Goal: Task Accomplishment & Management: Use online tool/utility

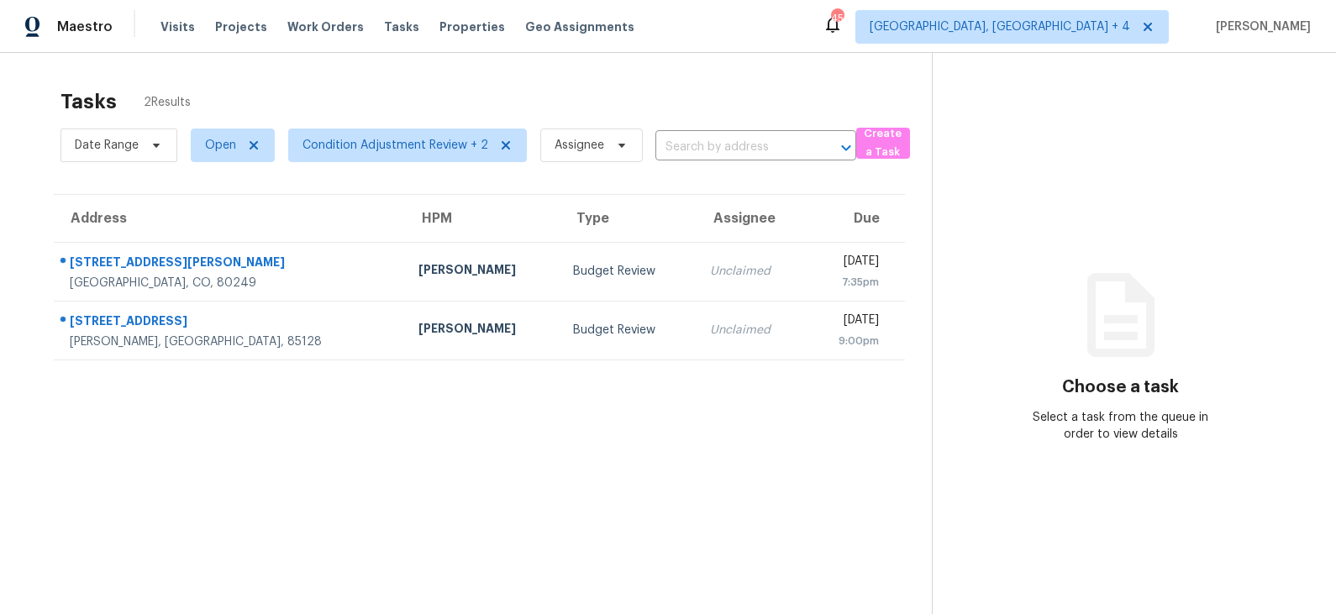
click at [443, 274] on td "[PERSON_NAME]" at bounding box center [482, 271] width 155 height 59
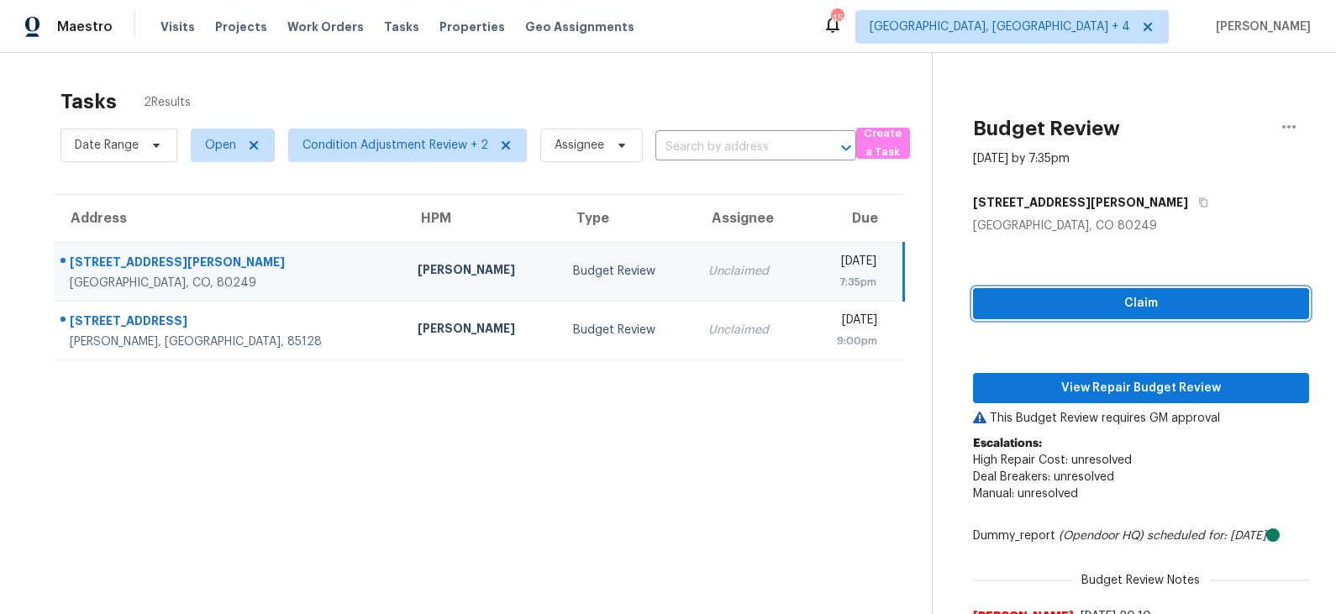
click at [1131, 302] on span "Claim" at bounding box center [1140, 303] width 309 height 21
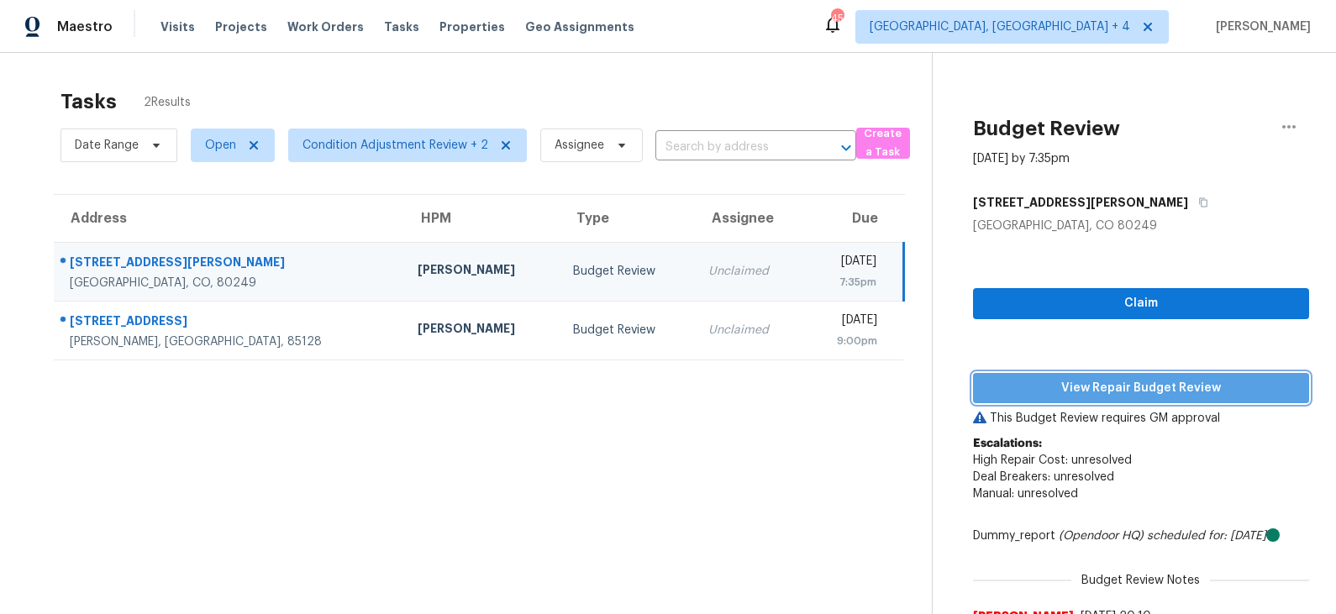
click at [1083, 390] on span "View Repair Budget Review" at bounding box center [1140, 388] width 309 height 21
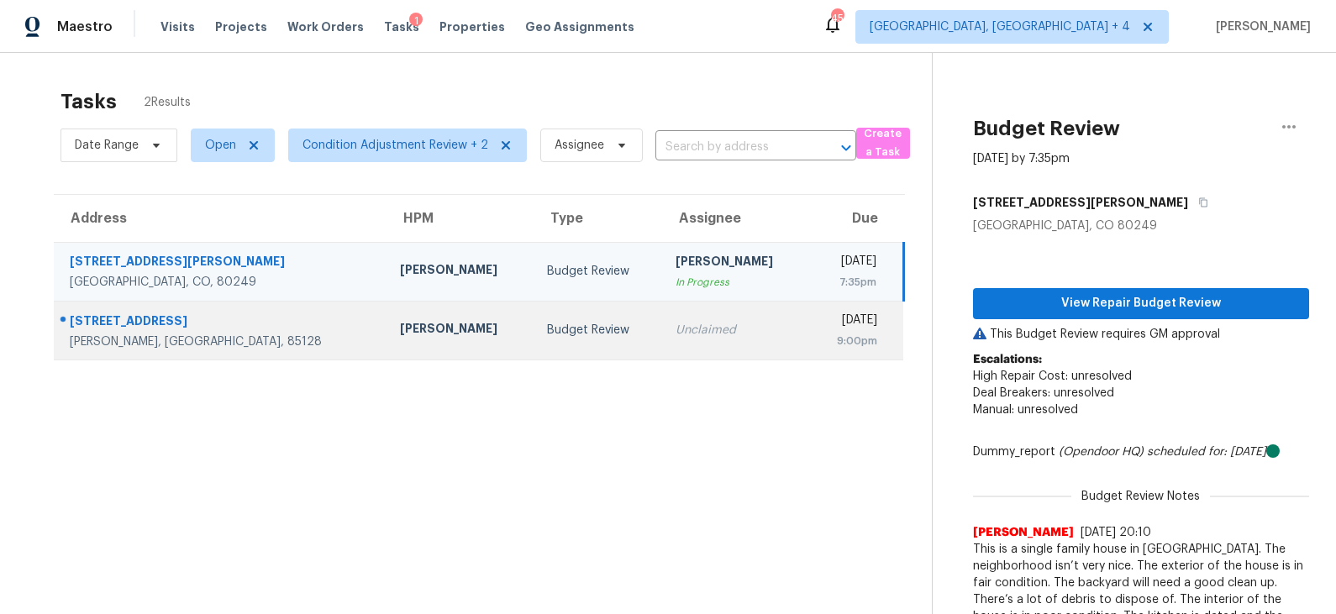
click at [547, 322] on div "Budget Review" at bounding box center [598, 330] width 102 height 17
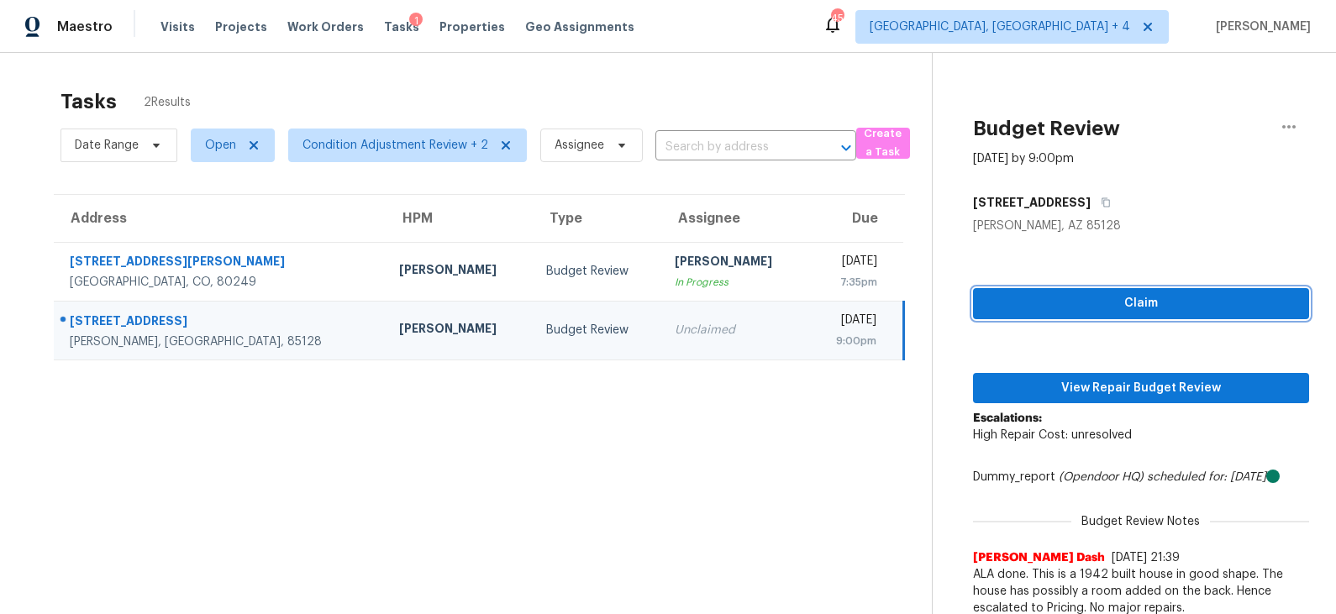
click at [1074, 294] on span "Claim" at bounding box center [1140, 303] width 309 height 21
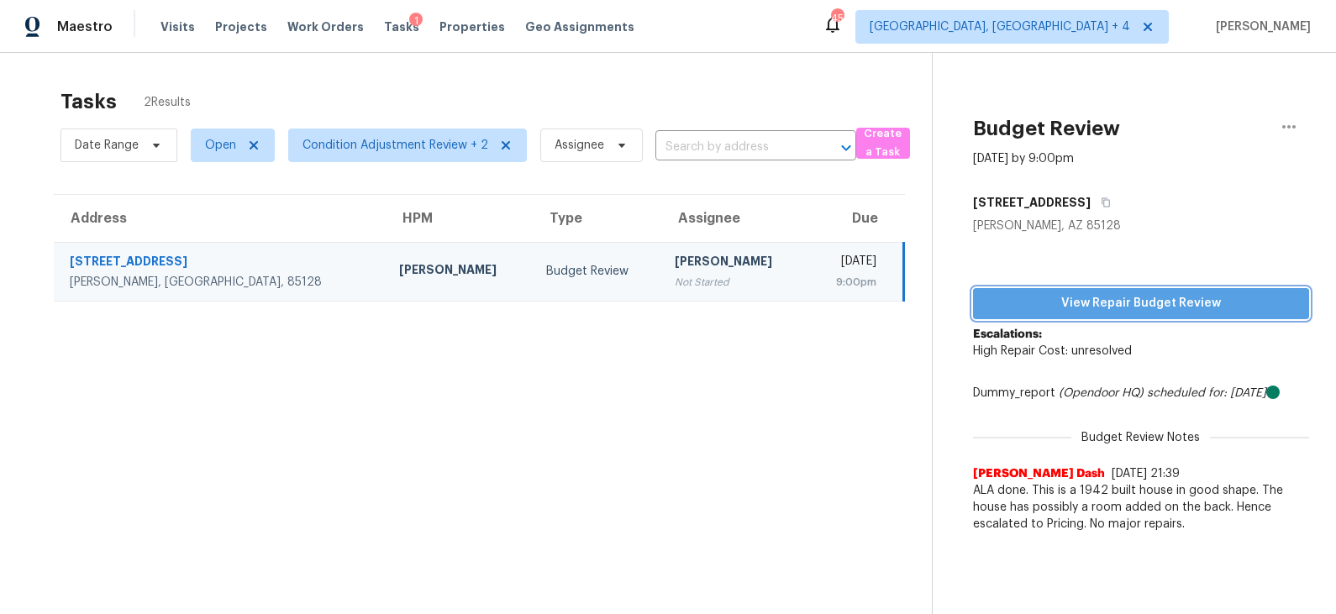
click at [1076, 299] on span "View Repair Budget Review" at bounding box center [1140, 303] width 309 height 21
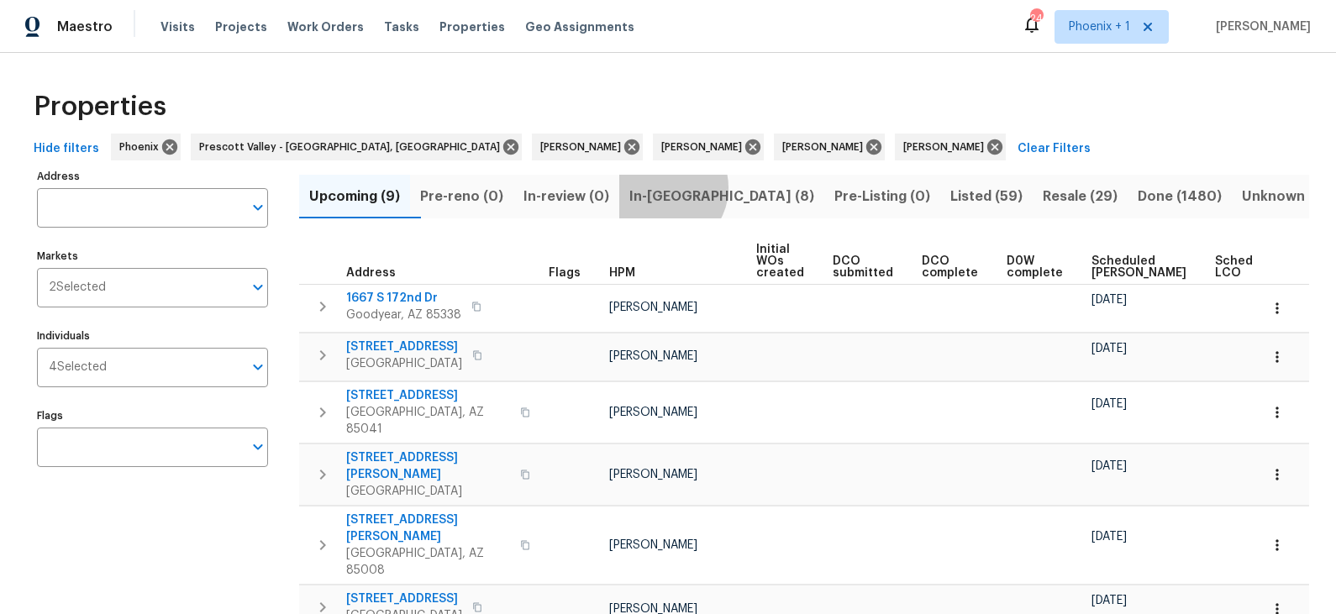
click at [691, 187] on span "In-reno (8)" at bounding box center [721, 197] width 185 height 24
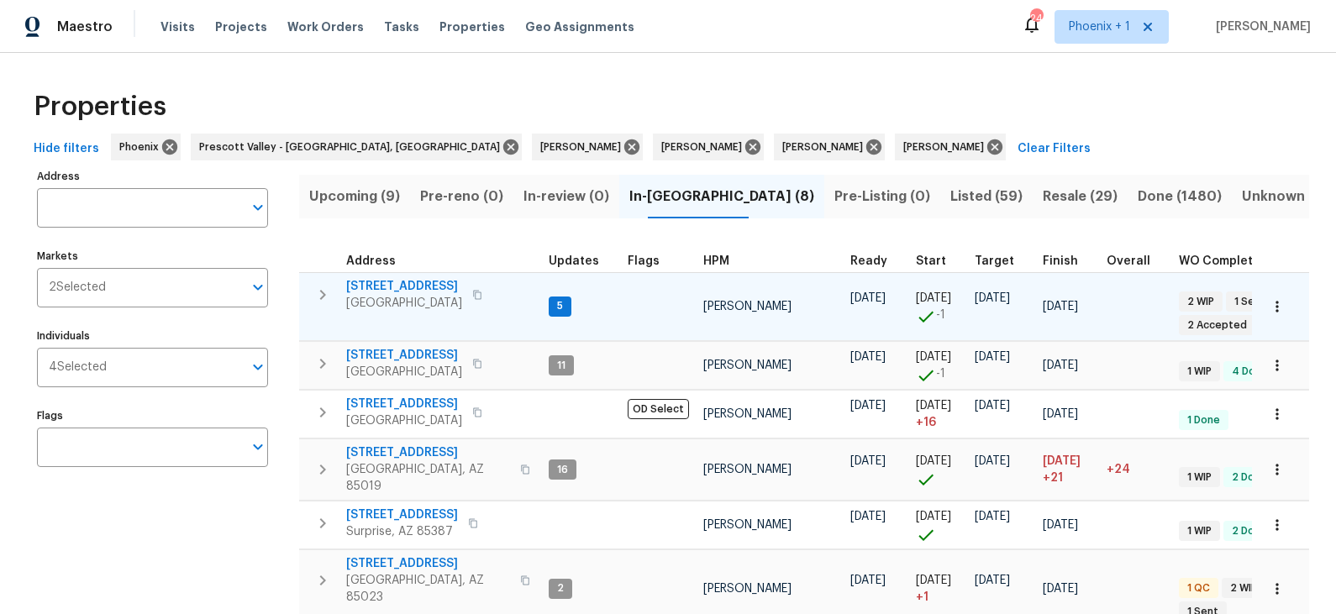
click at [418, 286] on span "12406 W Rosewood Dr" at bounding box center [404, 286] width 116 height 17
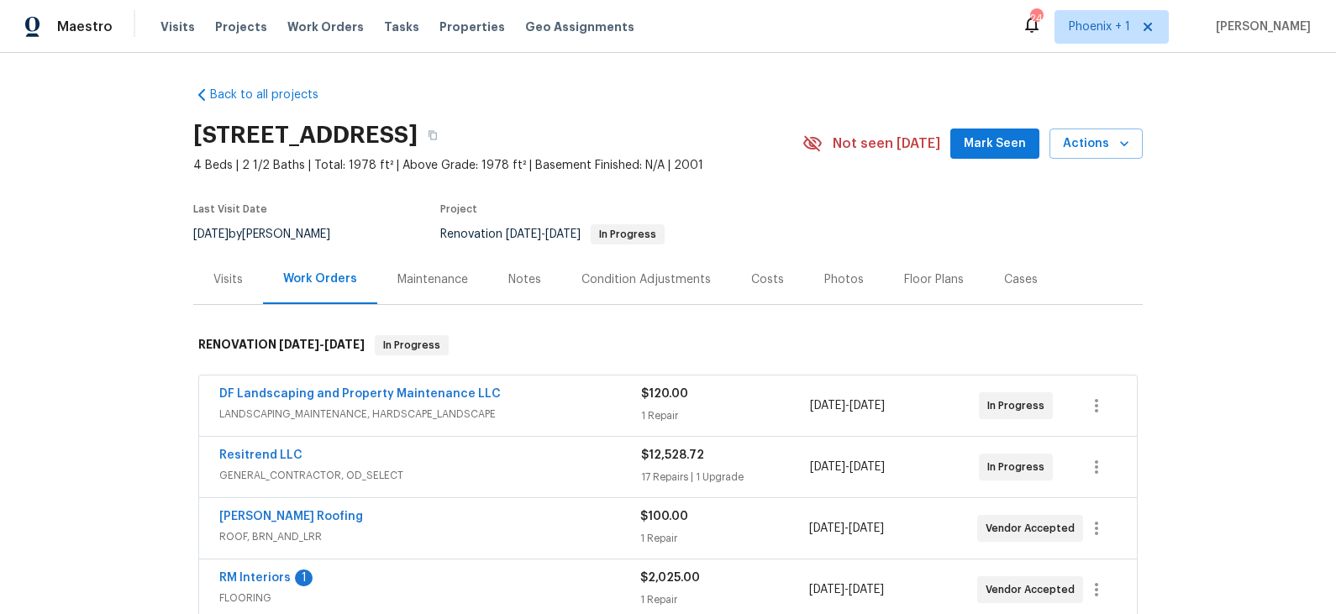
click at [234, 276] on div "Visits" at bounding box center [227, 279] width 29 height 17
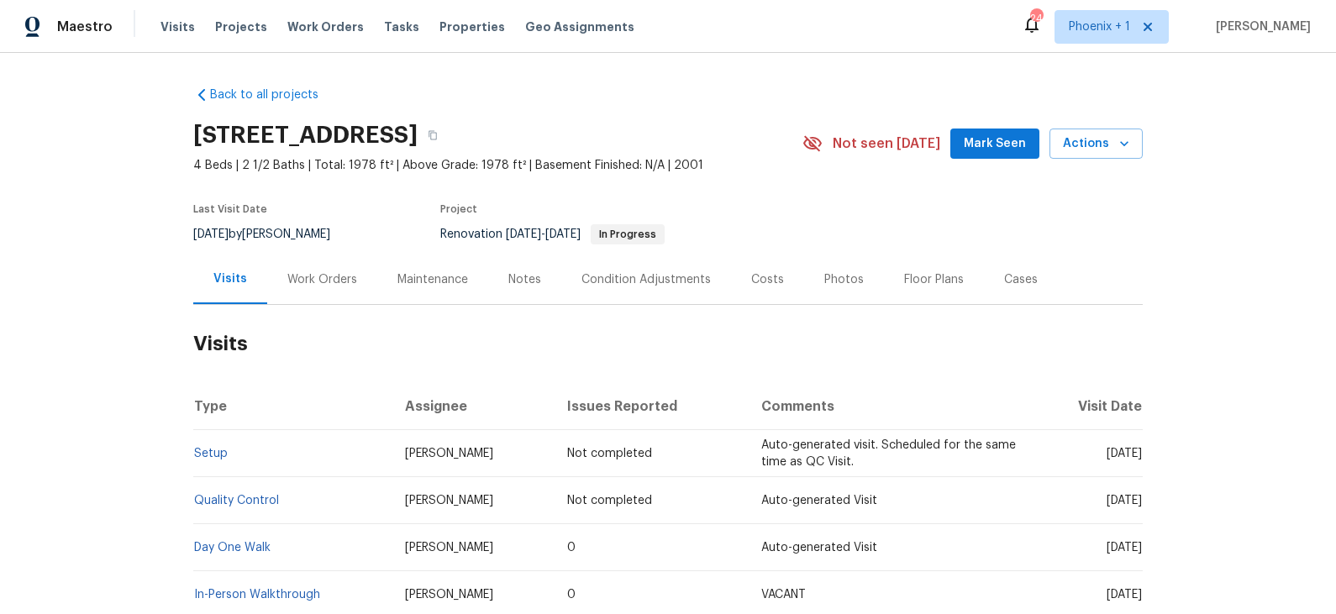
click at [313, 274] on div "Work Orders" at bounding box center [322, 279] width 70 height 17
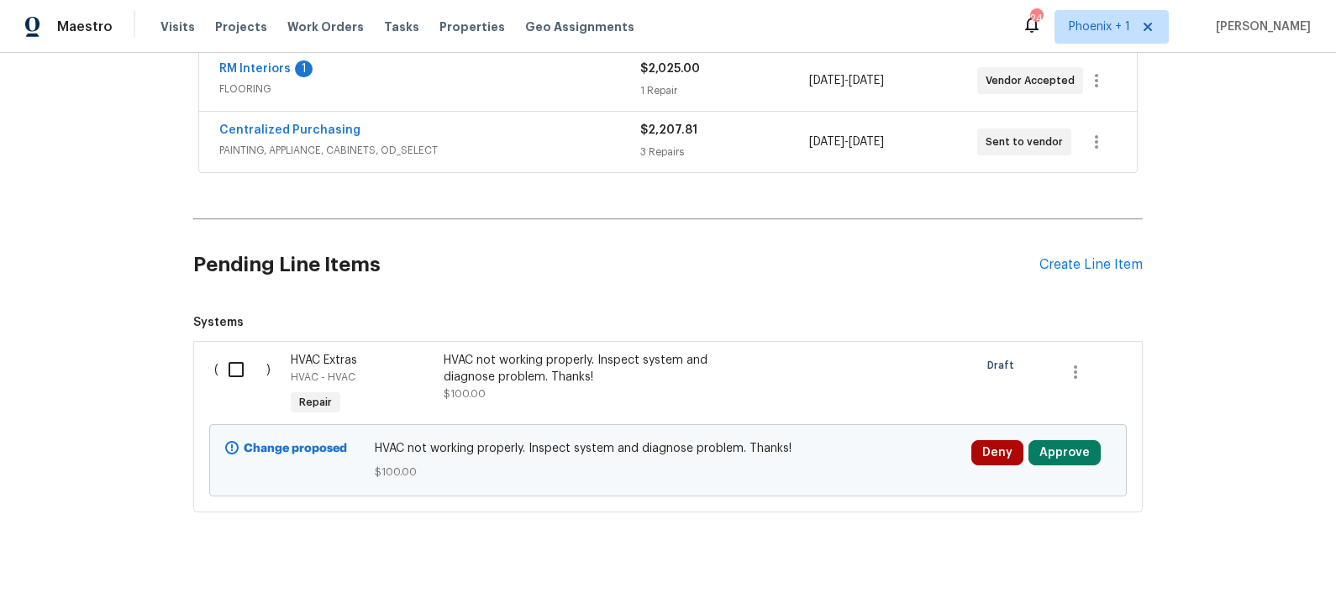
scroll to position [515, 0]
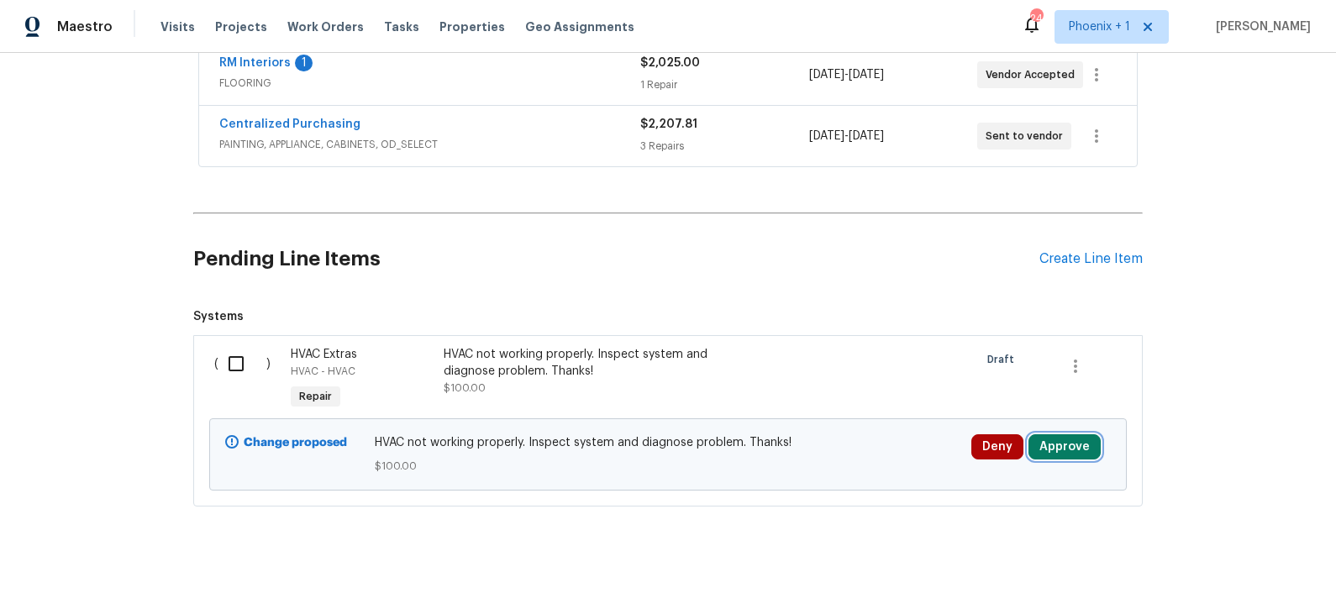
click at [1077, 444] on button "Approve" at bounding box center [1064, 446] width 72 height 25
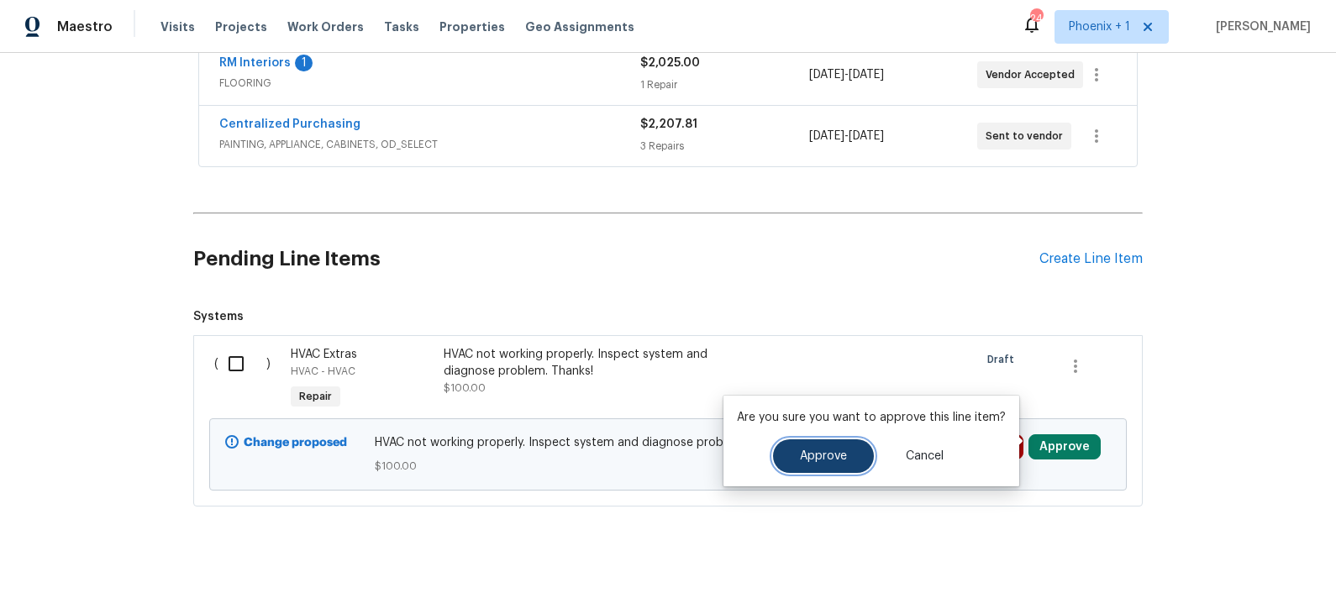
click at [816, 457] on span "Approve" at bounding box center [823, 456] width 47 height 13
